Goal: Task Accomplishment & Management: Manage account settings

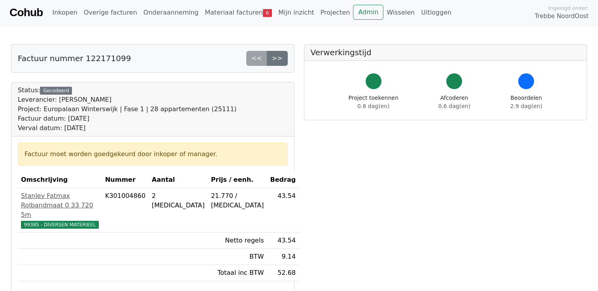
scroll to position [39, 0]
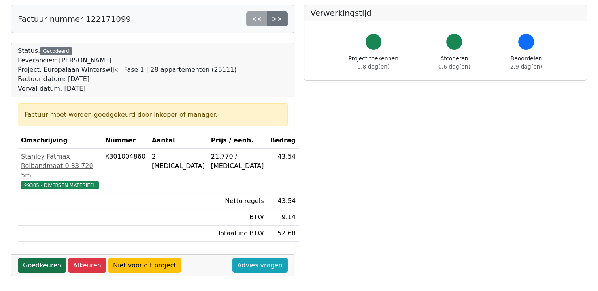
click at [51, 258] on link "Goedkeuren" at bounding box center [42, 265] width 49 height 15
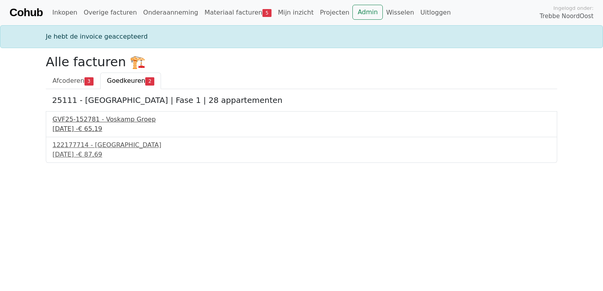
click at [110, 118] on div "GVF25-152781 - Voskamp Groep" at bounding box center [302, 119] width 498 height 9
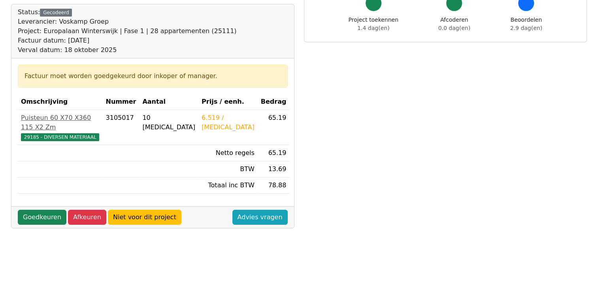
scroll to position [79, 0]
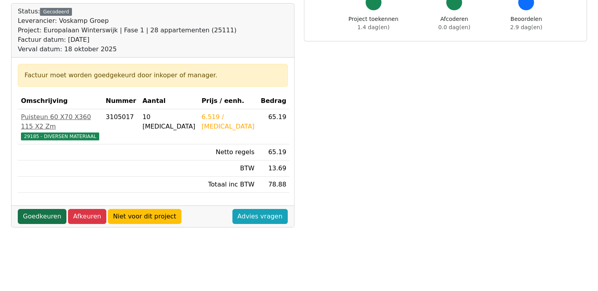
click at [29, 209] on link "Goedkeuren" at bounding box center [42, 216] width 49 height 15
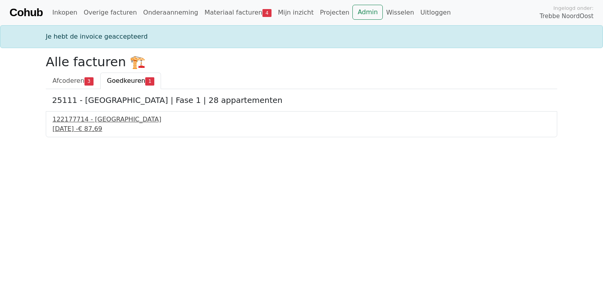
click at [102, 127] on span "€ 87,69" at bounding box center [90, 129] width 24 height 8
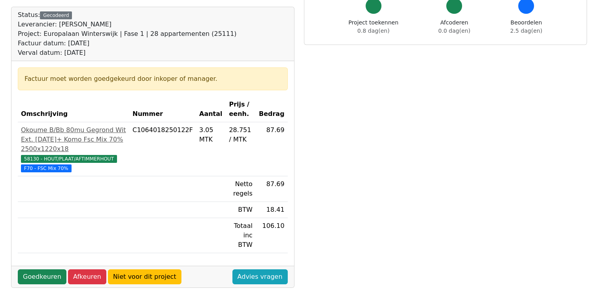
scroll to position [118, 0]
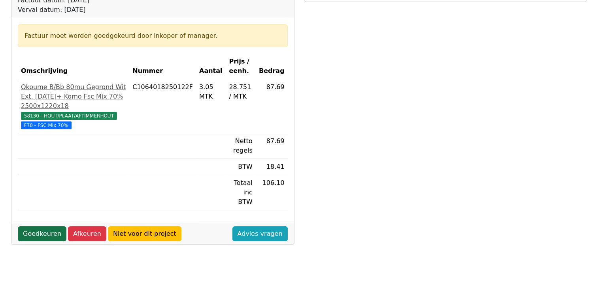
click at [48, 227] on link "Goedkeuren" at bounding box center [42, 234] width 49 height 15
